Goal: Find specific page/section: Find specific page/section

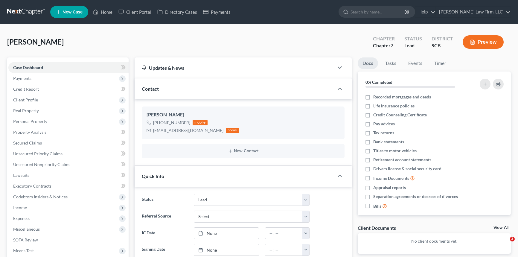
select select "4"
click at [107, 10] on link "Home" at bounding box center [102, 12] width 25 height 11
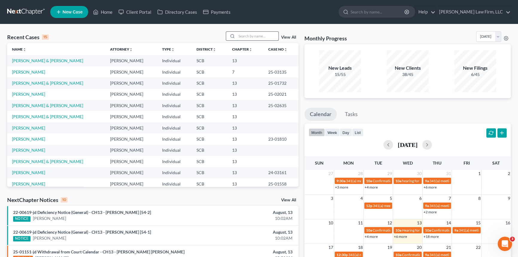
click at [238, 35] on input "search" at bounding box center [258, 36] width 42 height 9
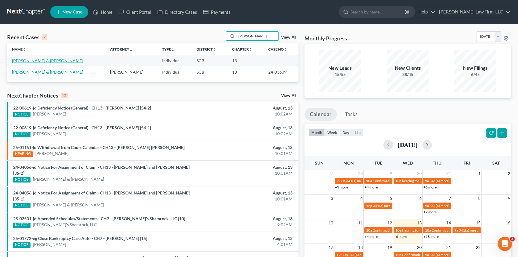
type input "[PERSON_NAME]"
click at [32, 59] on link "[PERSON_NAME] & [PERSON_NAME]" at bounding box center [47, 60] width 71 height 5
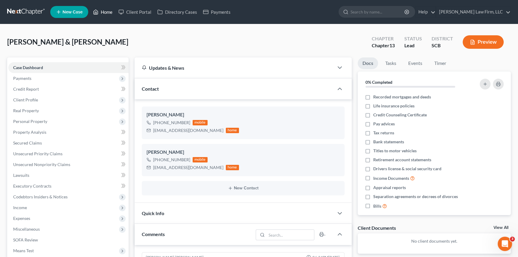
click at [104, 9] on link "Home" at bounding box center [102, 12] width 25 height 11
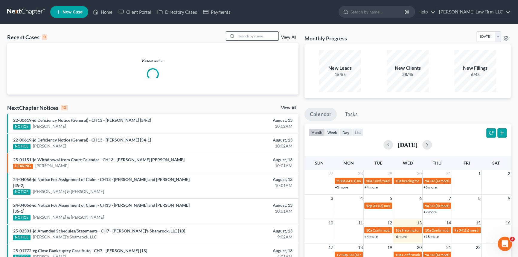
click at [240, 37] on input "search" at bounding box center [258, 36] width 42 height 9
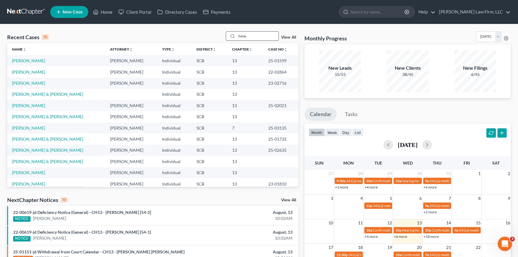
type input "[PERSON_NAME]"
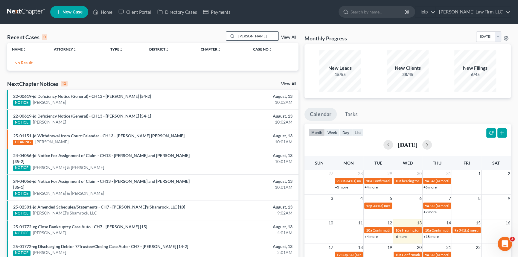
drag, startPoint x: 252, startPoint y: 36, endPoint x: 228, endPoint y: 38, distance: 23.4
click at [228, 38] on div "[PERSON_NAME]" at bounding box center [252, 35] width 53 height 9
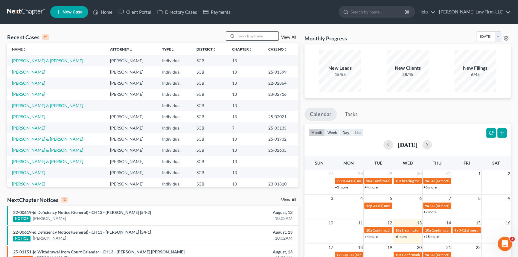
click at [235, 35] on div at bounding box center [231, 36] width 11 height 9
click at [235, 36] on div at bounding box center [231, 36] width 11 height 9
click at [239, 37] on input "search" at bounding box center [258, 36] width 42 height 9
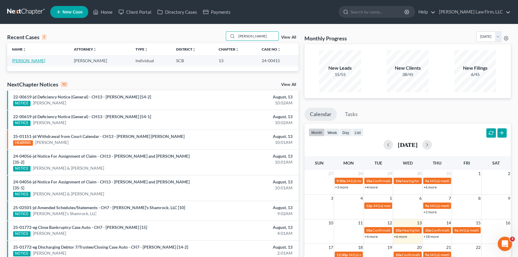
type input "[PERSON_NAME]"
click at [21, 59] on link "[PERSON_NAME]" at bounding box center [28, 60] width 33 height 5
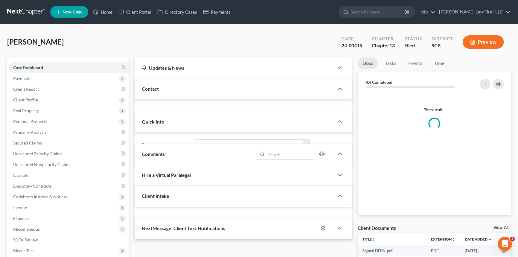
select select "0"
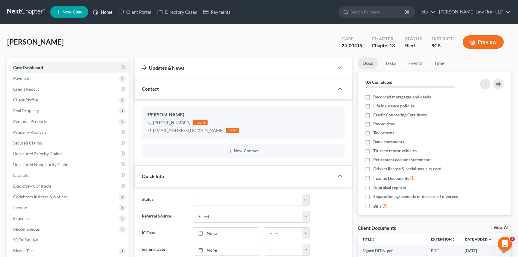
click at [105, 10] on link "Home" at bounding box center [102, 12] width 25 height 11
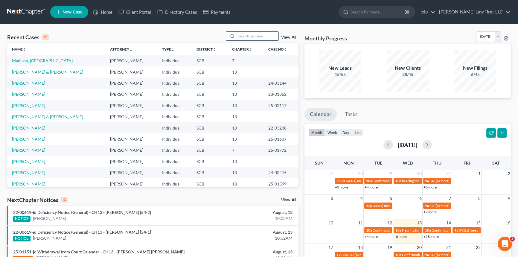
click at [244, 35] on input "search" at bounding box center [258, 36] width 42 height 9
type input "grant"
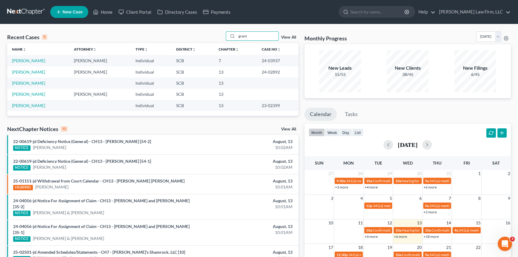
drag, startPoint x: 249, startPoint y: 36, endPoint x: 197, endPoint y: 38, distance: 52.4
click at [197, 38] on div "Recent Cases 5 grant View All" at bounding box center [152, 37] width 291 height 12
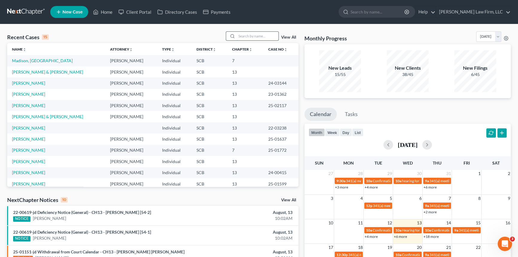
click at [266, 34] on input "search" at bounding box center [258, 36] width 42 height 9
type input "[PERSON_NAME]"
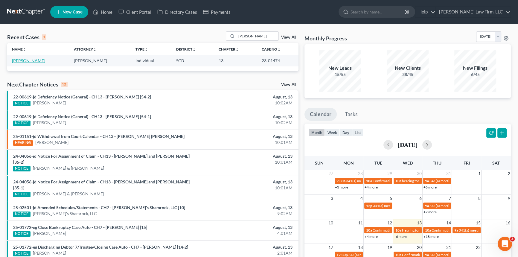
click at [28, 62] on link "[PERSON_NAME]" at bounding box center [28, 60] width 33 height 5
select select "4"
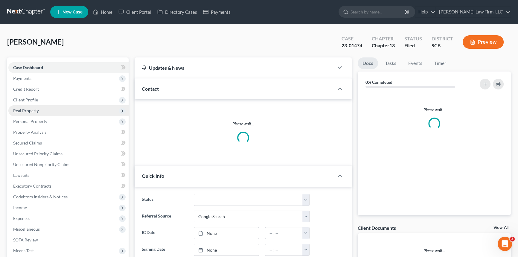
select select "0"
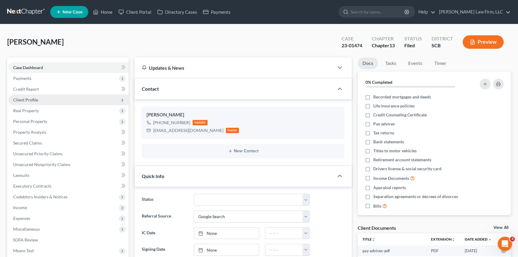
scroll to position [482, 0]
click at [30, 102] on span "Client Profile" at bounding box center [25, 99] width 25 height 5
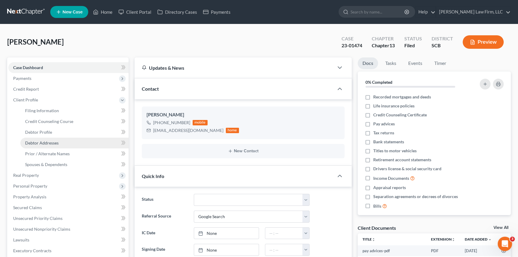
click at [49, 141] on span "Debtor Addresses" at bounding box center [41, 142] width 33 height 5
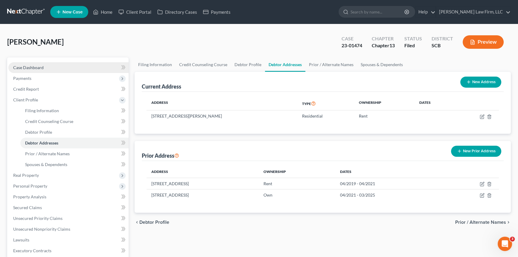
click at [21, 68] on span "Case Dashboard" at bounding box center [28, 67] width 30 height 5
select select "4"
select select "0"
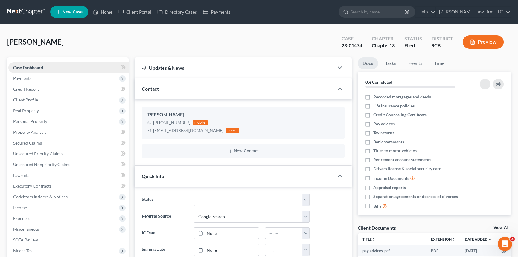
scroll to position [482, 0]
click at [109, 9] on link "Home" at bounding box center [102, 12] width 25 height 11
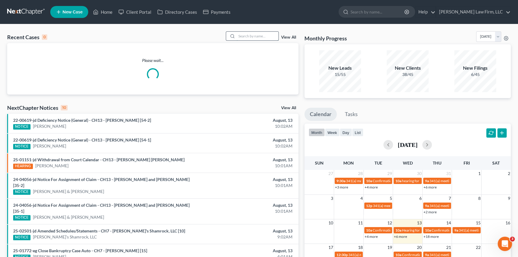
click at [242, 35] on input "search" at bounding box center [258, 36] width 42 height 9
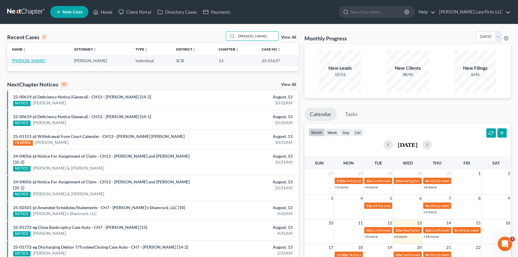
type input "[PERSON_NAME]"
click at [27, 59] on link "[PERSON_NAME]" at bounding box center [28, 60] width 33 height 5
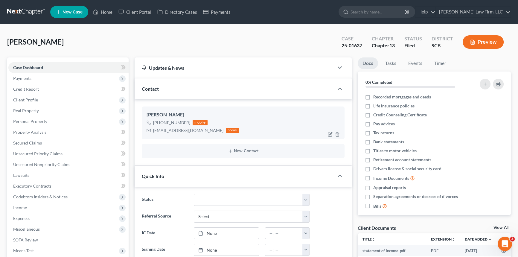
select select "0"
click at [106, 9] on link "Home" at bounding box center [102, 12] width 25 height 11
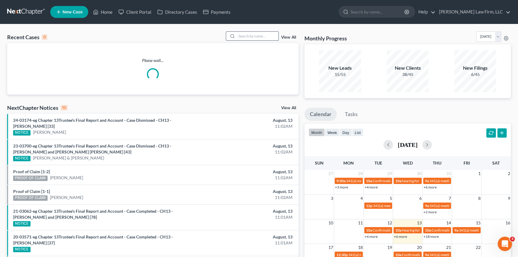
click at [252, 37] on input "search" at bounding box center [258, 36] width 42 height 9
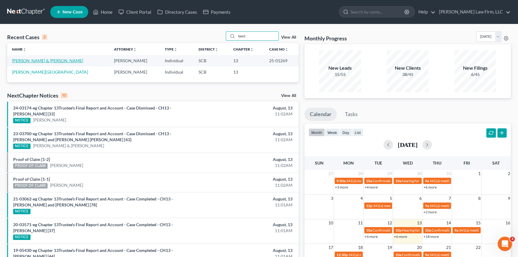
type input "kent"
click at [32, 60] on link "[PERSON_NAME] & [PERSON_NAME]" at bounding box center [47, 60] width 71 height 5
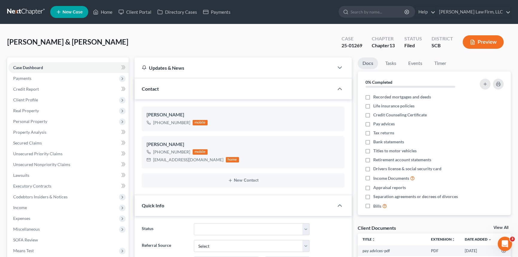
select select "2"
click at [108, 10] on link "Home" at bounding box center [102, 12] width 25 height 11
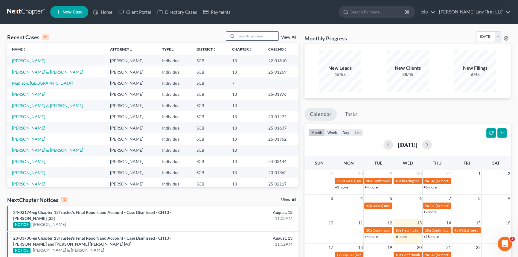
click at [243, 36] on input "search" at bounding box center [258, 36] width 42 height 9
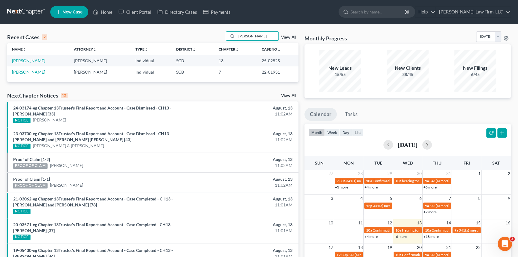
type input "[PERSON_NAME]"
drag, startPoint x: 251, startPoint y: 36, endPoint x: 238, endPoint y: 36, distance: 13.5
click at [238, 36] on input "[PERSON_NAME]" at bounding box center [258, 36] width 42 height 9
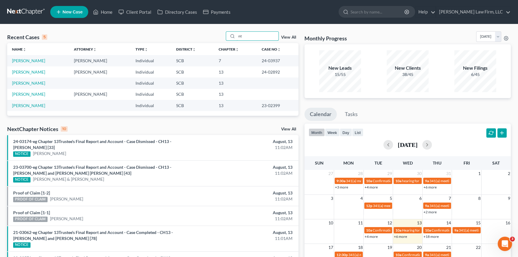
type input "t"
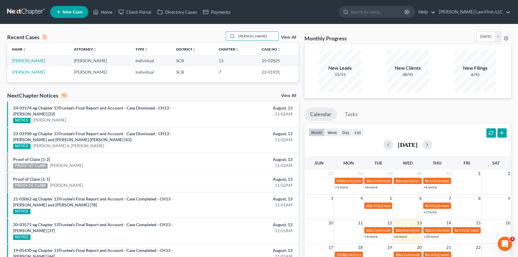
type input "[PERSON_NAME]"
click at [33, 57] on td "[PERSON_NAME]" at bounding box center [38, 60] width 62 height 11
click at [36, 59] on link "[PERSON_NAME]" at bounding box center [28, 60] width 33 height 5
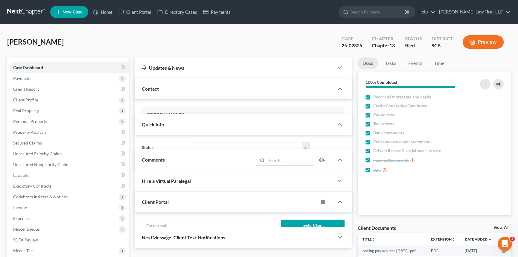
select select "1"
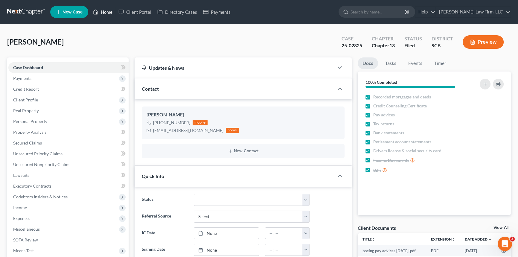
click at [105, 9] on link "Home" at bounding box center [102, 12] width 25 height 11
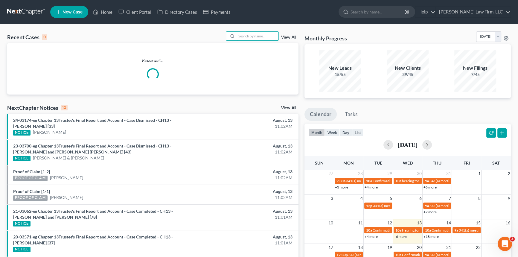
drag, startPoint x: 240, startPoint y: 34, endPoint x: 249, endPoint y: 30, distance: 9.9
click at [248, 30] on div "Recent Cases 0 View All Please wait... NextChapter Notices 10 View All 24-03174…" at bounding box center [259, 190] width 518 height 333
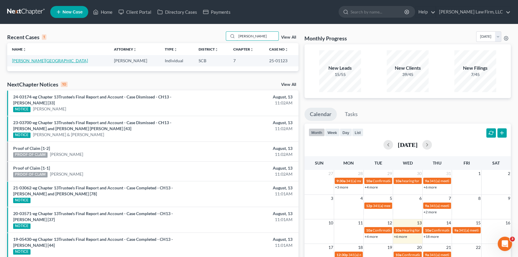
type input "[PERSON_NAME]"
click at [32, 60] on link "[PERSON_NAME][GEOGRAPHIC_DATA]" at bounding box center [50, 60] width 76 height 5
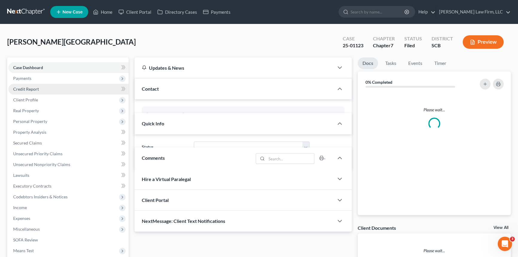
select select "2"
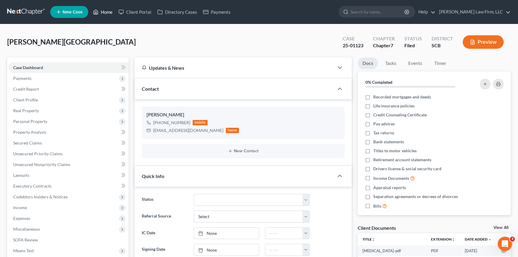
drag, startPoint x: 109, startPoint y: 10, endPoint x: 213, endPoint y: 63, distance: 116.5
click at [109, 10] on link "Home" at bounding box center [102, 12] width 25 height 11
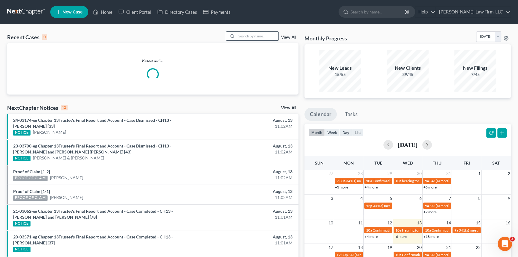
drag, startPoint x: 241, startPoint y: 36, endPoint x: 245, endPoint y: 34, distance: 3.9
click at [245, 34] on input "search" at bounding box center [258, 36] width 42 height 9
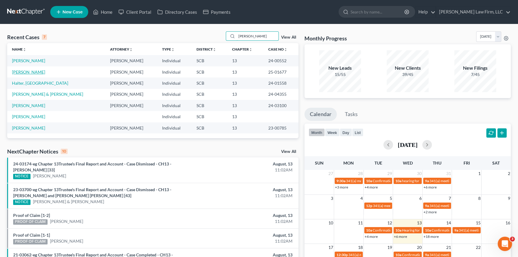
type input "[PERSON_NAME]"
click at [27, 71] on link "[PERSON_NAME]" at bounding box center [28, 71] width 33 height 5
select select "0"
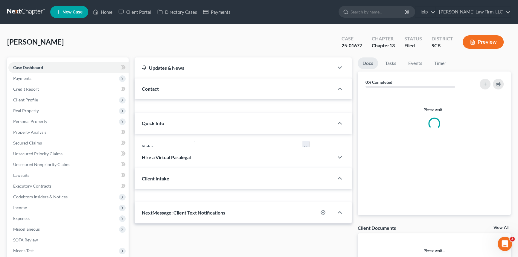
select select "0"
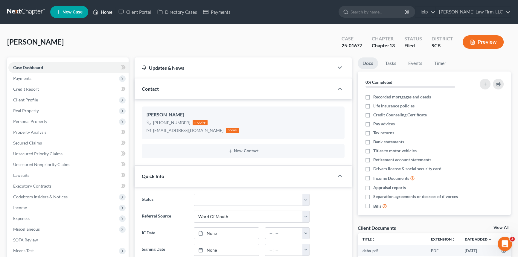
click at [107, 11] on link "Home" at bounding box center [102, 12] width 25 height 11
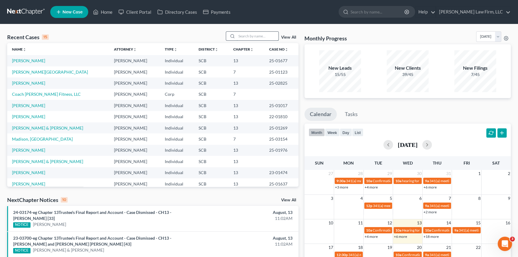
click at [238, 36] on input "search" at bounding box center [258, 36] width 42 height 9
type input "[PERSON_NAME]"
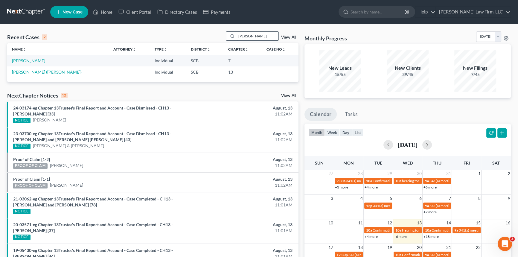
drag, startPoint x: 249, startPoint y: 35, endPoint x: 230, endPoint y: 36, distance: 18.9
click at [230, 36] on div "[PERSON_NAME]" at bounding box center [252, 35] width 53 height 9
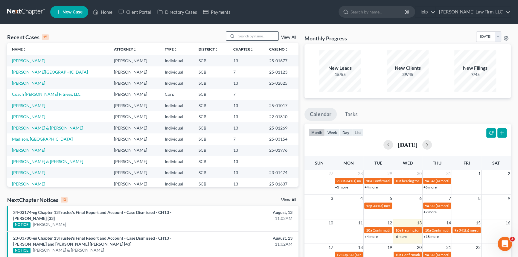
click at [238, 36] on input "search" at bounding box center [258, 36] width 42 height 9
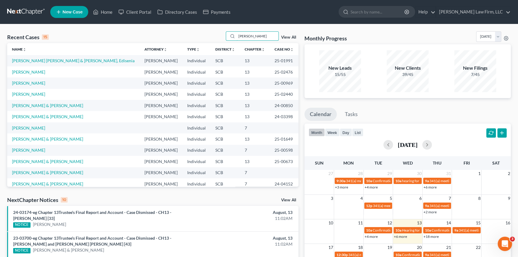
type input "[PERSON_NAME]"
click at [40, 160] on link "[PERSON_NAME] & [PERSON_NAME]" at bounding box center [47, 161] width 71 height 5
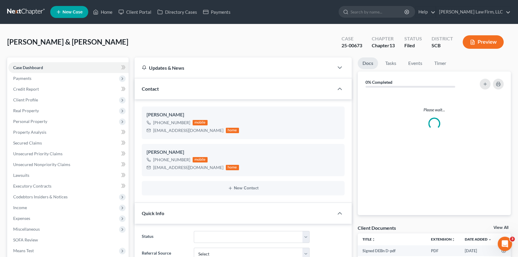
scroll to position [200, 0]
select select "1"
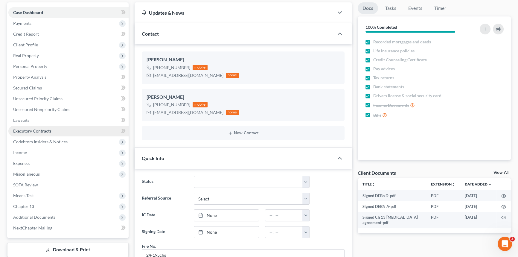
scroll to position [0, 0]
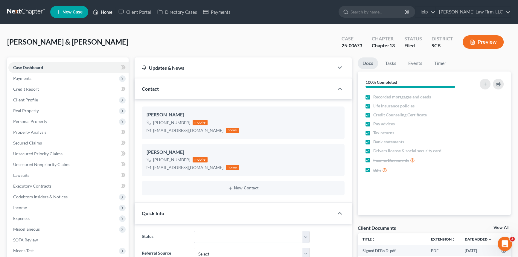
drag, startPoint x: 110, startPoint y: 10, endPoint x: 31, endPoint y: 39, distance: 84.4
click at [110, 10] on link "Home" at bounding box center [102, 12] width 25 height 11
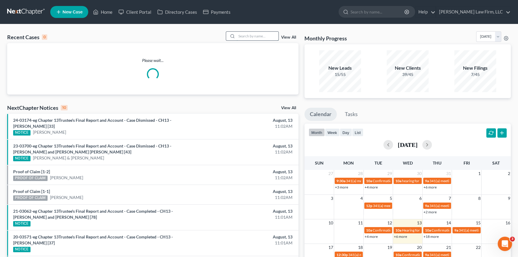
click at [242, 36] on input "search" at bounding box center [258, 36] width 42 height 9
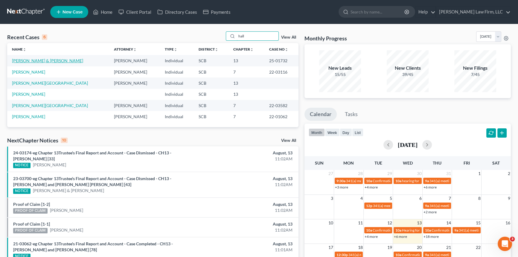
type input "hall"
click at [41, 60] on link "[PERSON_NAME] & [PERSON_NAME]" at bounding box center [47, 60] width 71 height 5
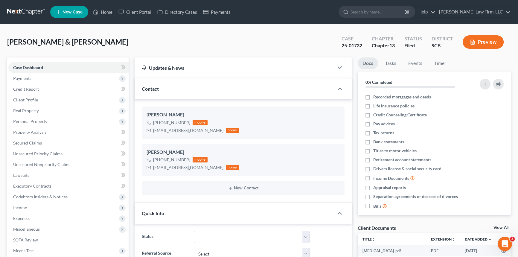
select select "2"
click at [104, 10] on link "Home" at bounding box center [102, 12] width 25 height 11
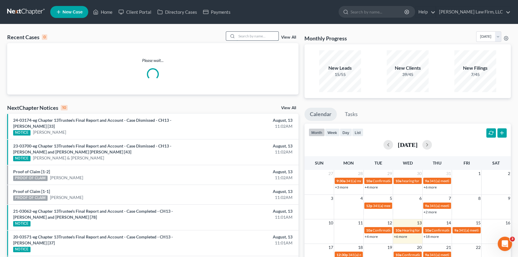
click at [241, 35] on input "search" at bounding box center [258, 36] width 42 height 9
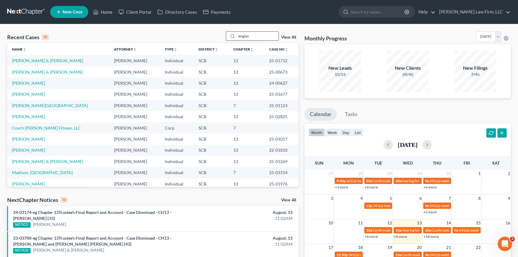
type input "[GEOGRAPHIC_DATA]"
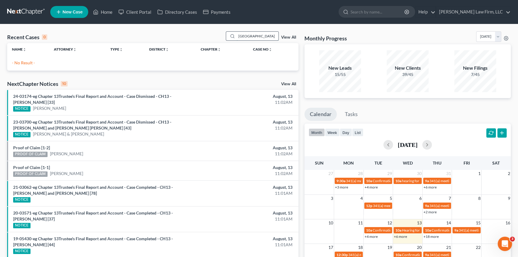
drag, startPoint x: 237, startPoint y: 36, endPoint x: 271, endPoint y: 33, distance: 34.3
click at [271, 33] on input "[GEOGRAPHIC_DATA]" at bounding box center [258, 36] width 42 height 9
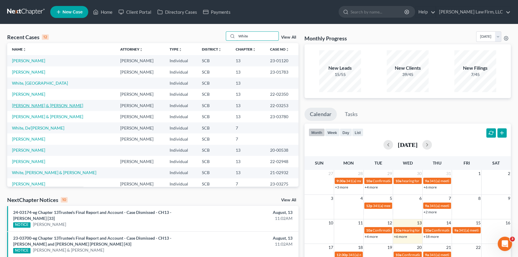
type input "White"
click at [36, 105] on link "[PERSON_NAME] & [PERSON_NAME]" at bounding box center [47, 105] width 71 height 5
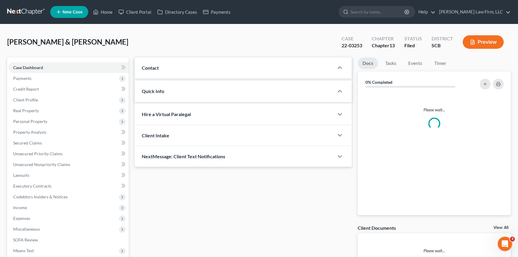
select select "2"
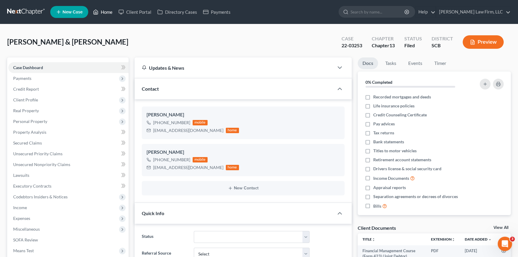
click at [108, 7] on link "Home" at bounding box center [102, 12] width 25 height 11
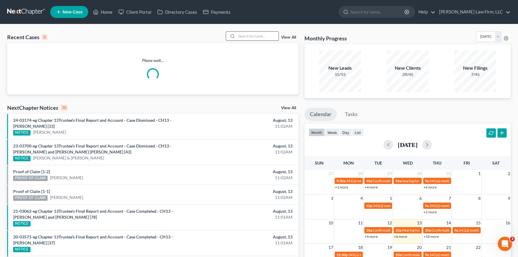
click at [244, 33] on input "search" at bounding box center [258, 36] width 42 height 9
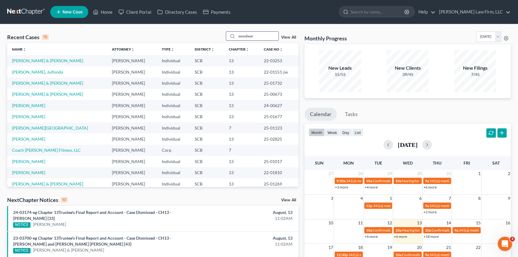
type input "[PERSON_NAME]"
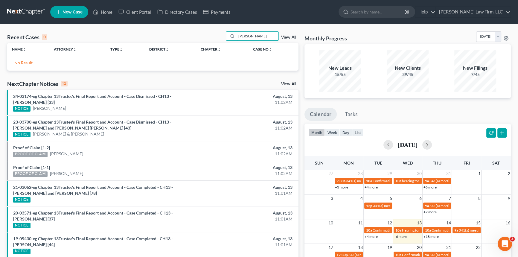
drag, startPoint x: 236, startPoint y: 36, endPoint x: 280, endPoint y: 41, distance: 43.9
click at [279, 41] on div "Recent Cases 0 [PERSON_NAME] View All" at bounding box center [152, 37] width 291 height 12
